Goal: Browse casually

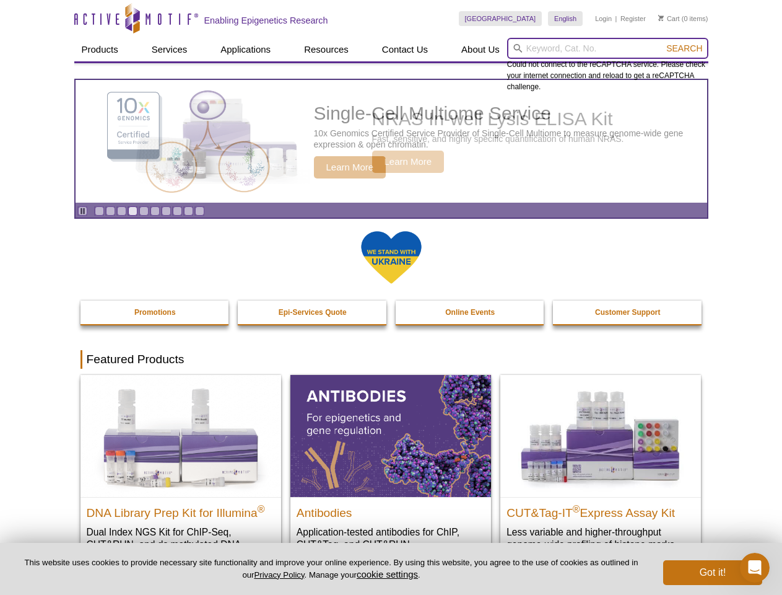
click at [608, 48] on input "search" at bounding box center [607, 48] width 201 height 21
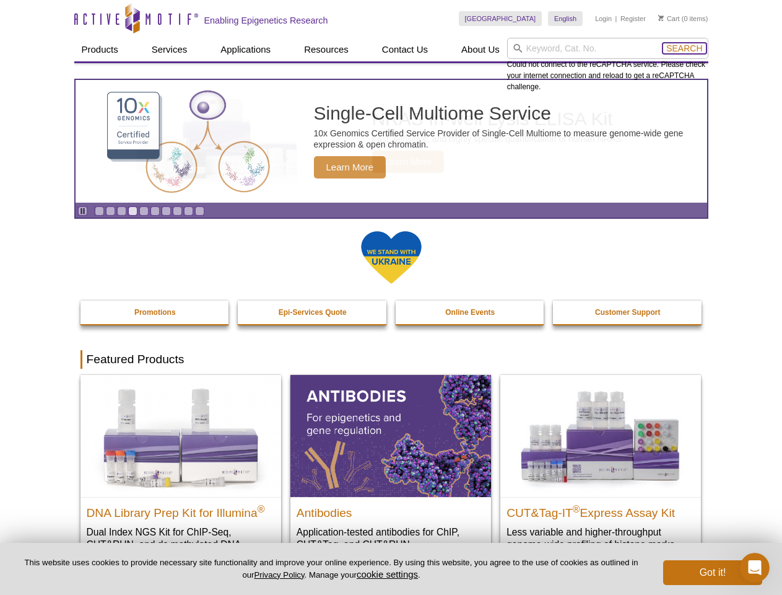
click at [684, 48] on span "Search" at bounding box center [684, 48] width 36 height 10
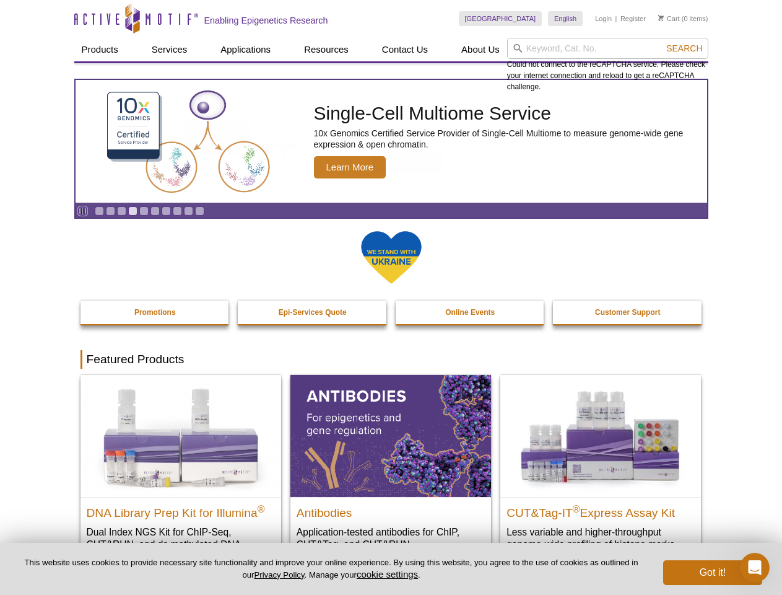
click at [82, 211] on icon "Pause" at bounding box center [83, 211] width 8 height 8
click at [99, 211] on link "Go to slide 1" at bounding box center [99, 210] width 9 height 9
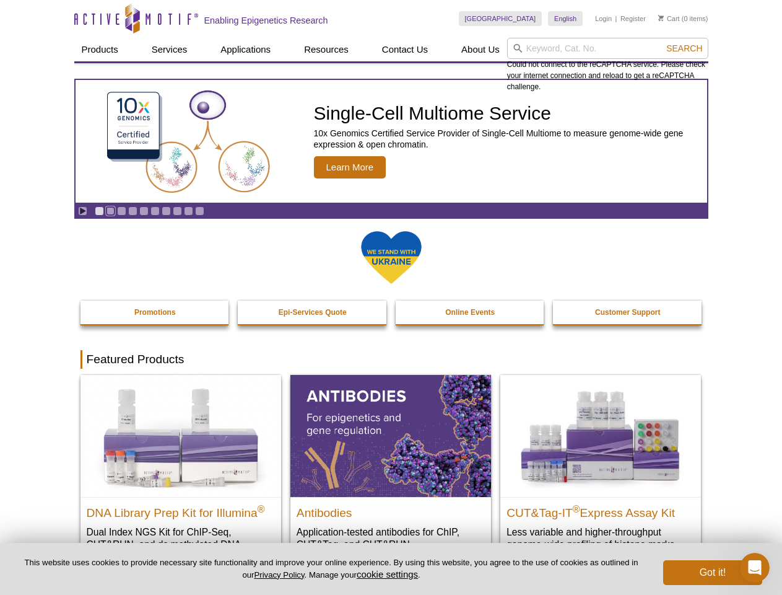
click at [110, 211] on link "Go to slide 2" at bounding box center [110, 210] width 9 height 9
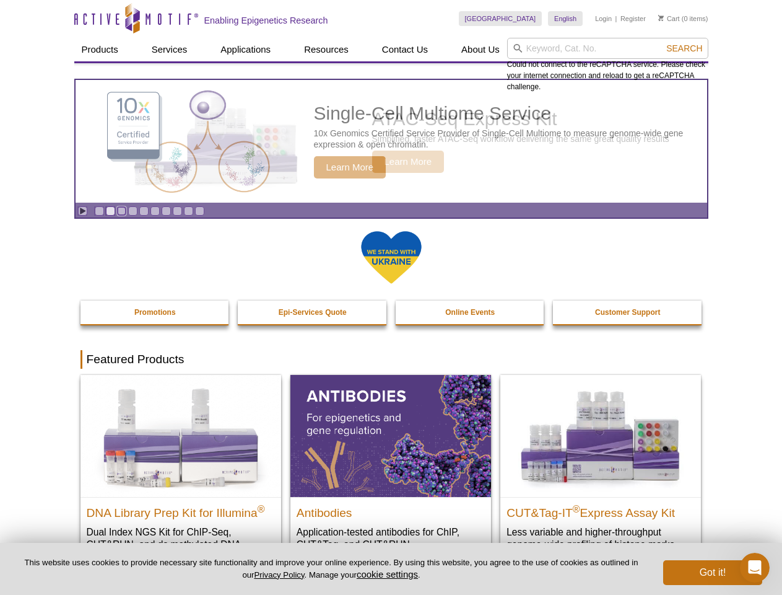
click at [121, 211] on link "Go to slide 3" at bounding box center [121, 210] width 9 height 9
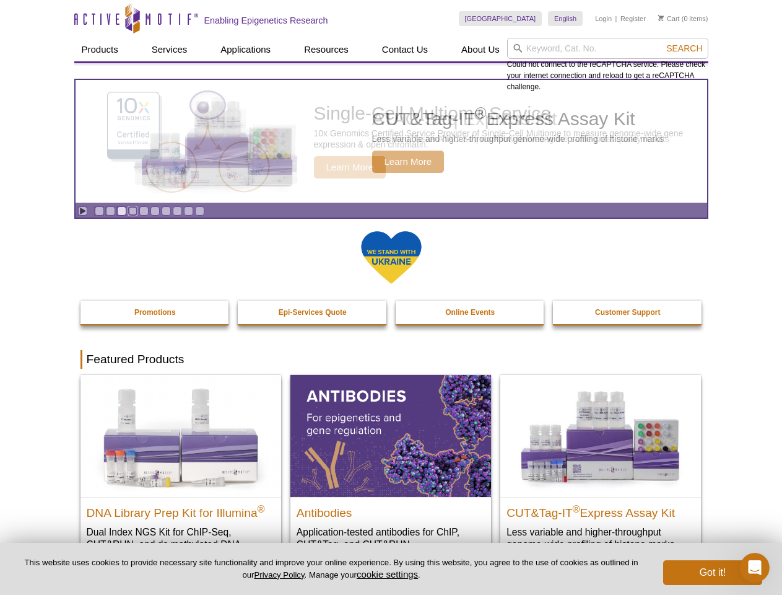
click at [133, 211] on link "Go to slide 4" at bounding box center [132, 210] width 9 height 9
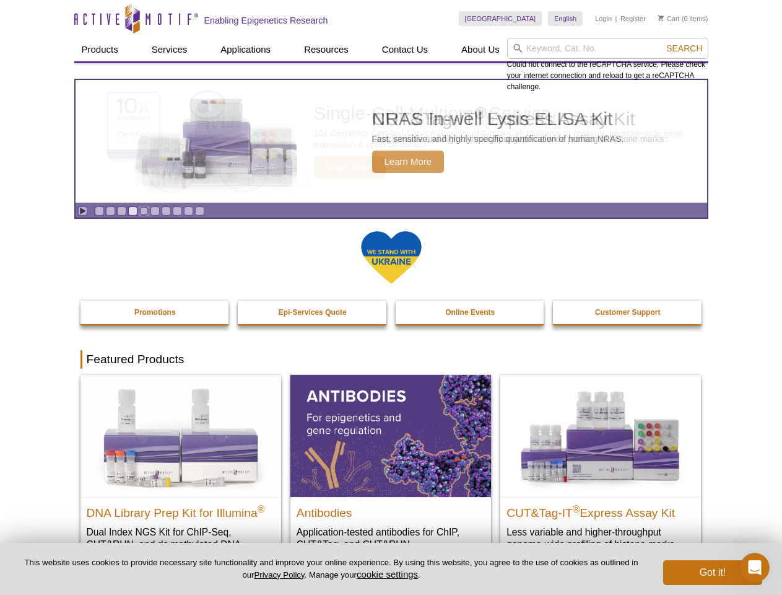
click at [144, 211] on link "Go to slide 5" at bounding box center [143, 210] width 9 height 9
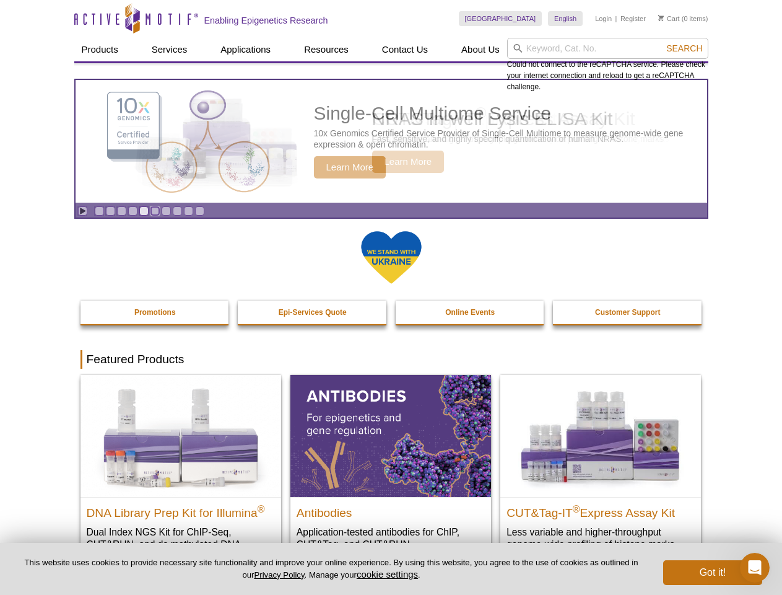
click at [155, 211] on link "Go to slide 6" at bounding box center [155, 210] width 9 height 9
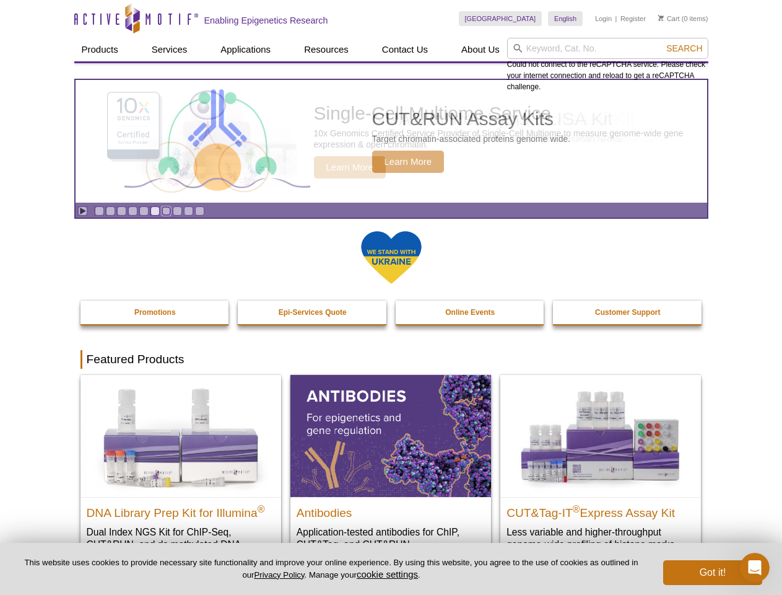
click at [166, 211] on link "Go to slide 7" at bounding box center [166, 210] width 9 height 9
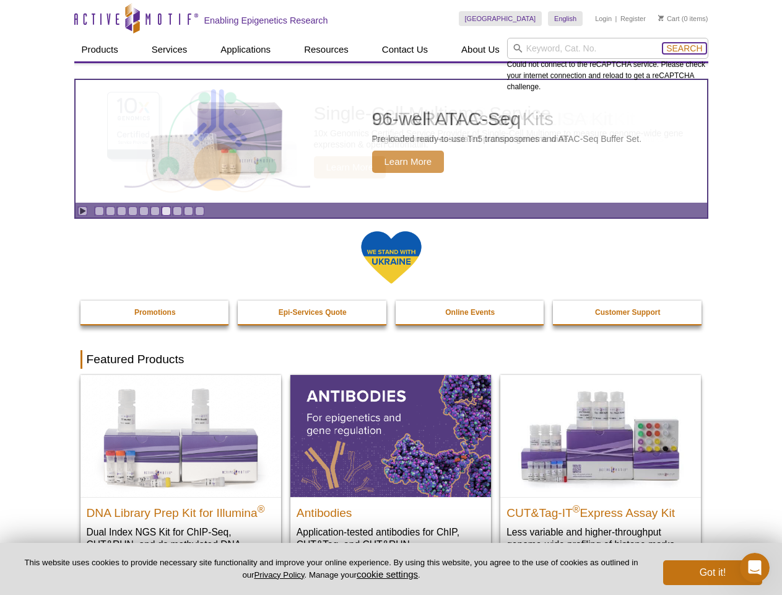
click at [684, 48] on span "Search" at bounding box center [684, 48] width 36 height 10
